Goal: Find specific fact: Find specific fact

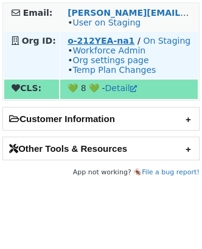
click at [107, 43] on strong "o-212YEA-na1" at bounding box center [100, 41] width 67 height 10
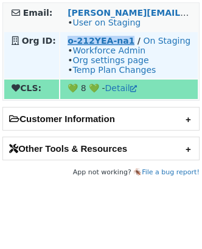
copy strong "o-212YEA-na1"
